Goal: Task Accomplishment & Management: Use online tool/utility

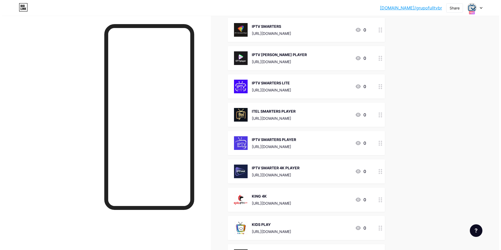
scroll to position [3829, 0]
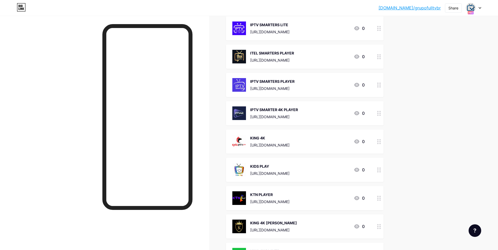
click at [271, 117] on div "[URL][DOMAIN_NAME]" at bounding box center [274, 117] width 48 height 6
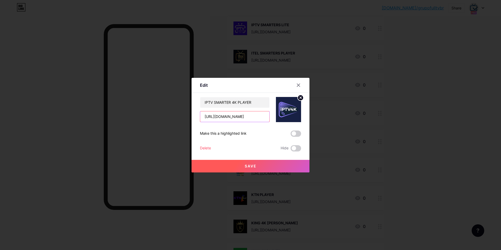
click at [237, 120] on input "[URL][DOMAIN_NAME]" at bounding box center [234, 116] width 69 height 10
click at [241, 118] on input "[URL][DOMAIN_NAME]" at bounding box center [234, 116] width 69 height 10
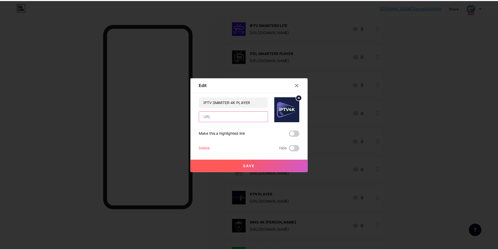
scroll to position [0, 0]
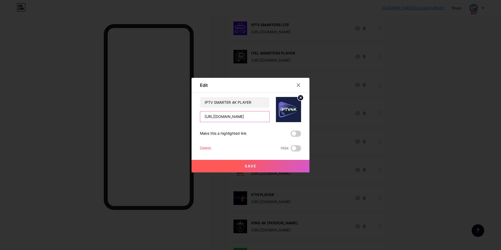
type input "[URL][DOMAIN_NAME]"
click at [255, 167] on span "Save" at bounding box center [251, 166] width 12 height 4
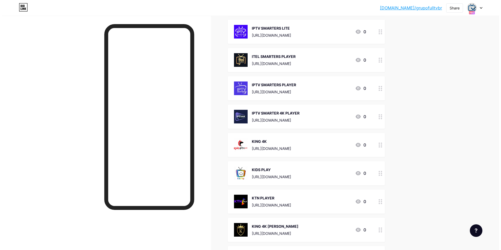
scroll to position [3881, 0]
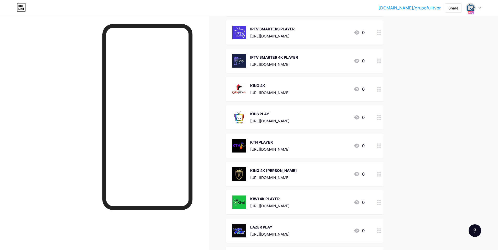
click at [248, 61] on div "IPTV SMARTER 4K PLAYER [URL][DOMAIN_NAME]" at bounding box center [265, 61] width 66 height 14
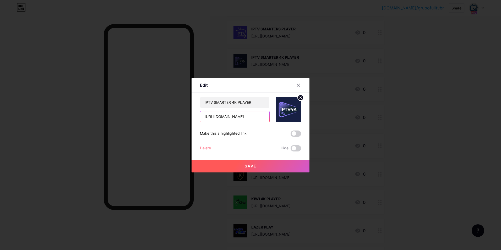
click at [249, 117] on input "[URL][DOMAIN_NAME]" at bounding box center [234, 116] width 69 height 10
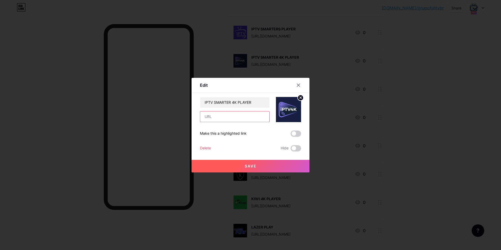
paste input "[URL][DOMAIN_NAME]"
type input "[URL][DOMAIN_NAME]"
click at [255, 168] on span "Save" at bounding box center [251, 166] width 12 height 4
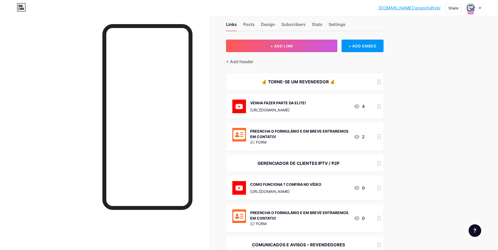
scroll to position [0, 0]
